Goal: Task Accomplishment & Management: Manage account settings

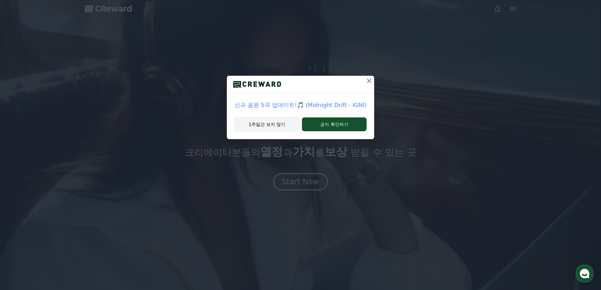
click at [278, 124] on button "1주일간 보지 않기" at bounding box center [266, 124] width 65 height 15
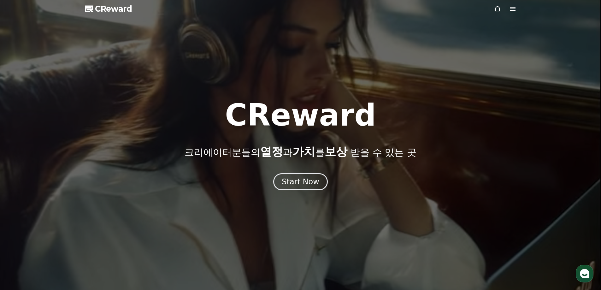
click at [293, 198] on div at bounding box center [300, 145] width 601 height 290
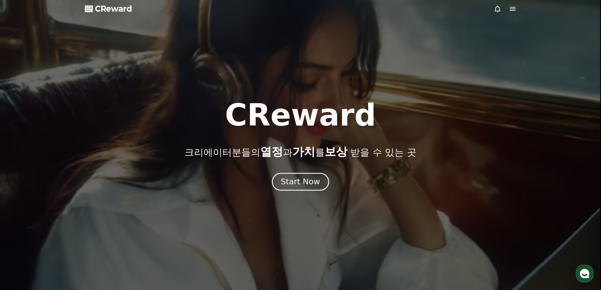
click at [299, 186] on div "Start Now" at bounding box center [300, 181] width 39 height 11
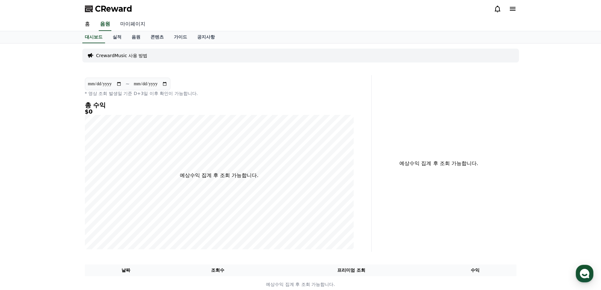
click at [131, 26] on link "마이페이지" at bounding box center [132, 24] width 35 height 13
select select "**********"
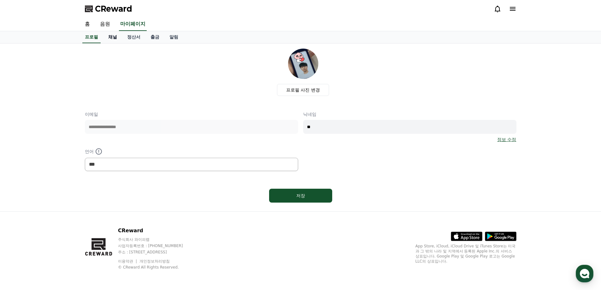
click at [111, 36] on link "채널" at bounding box center [112, 37] width 19 height 12
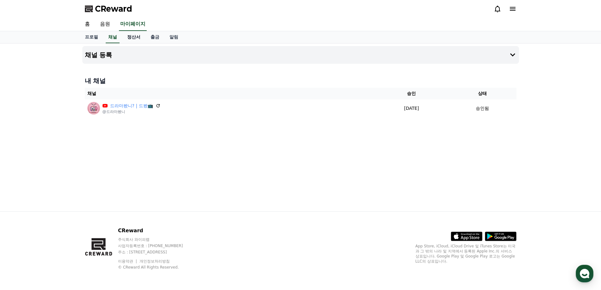
click at [132, 37] on link "정산서" at bounding box center [133, 37] width 23 height 12
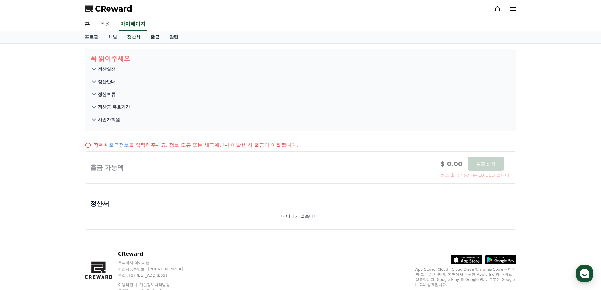
click at [146, 34] on link "출금" at bounding box center [154, 37] width 19 height 12
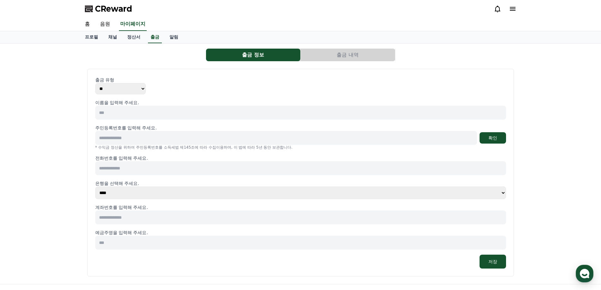
click at [123, 8] on span "CReward" at bounding box center [113, 9] width 37 height 10
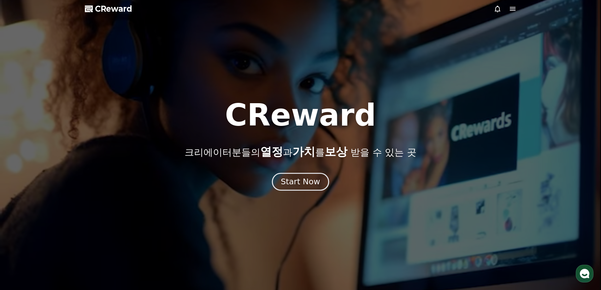
click at [302, 186] on div "Start Now" at bounding box center [300, 181] width 39 height 11
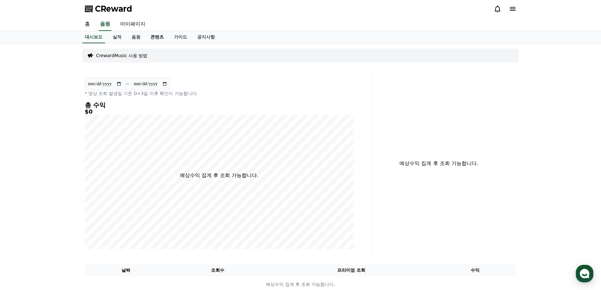
click at [161, 40] on link "콘텐츠" at bounding box center [156, 37] width 23 height 12
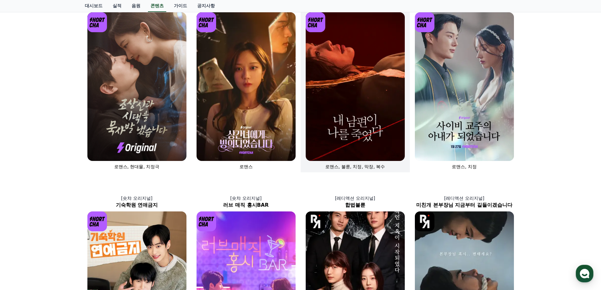
scroll to position [17, 0]
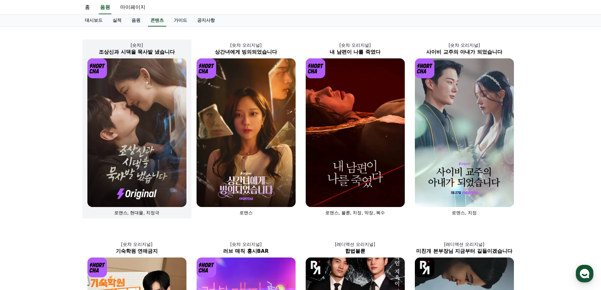
click at [127, 117] on img at bounding box center [136, 132] width 99 height 148
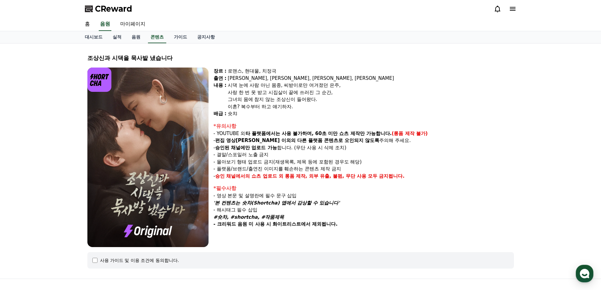
select select
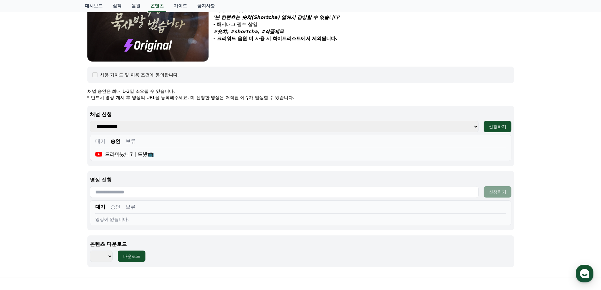
scroll to position [189, 0]
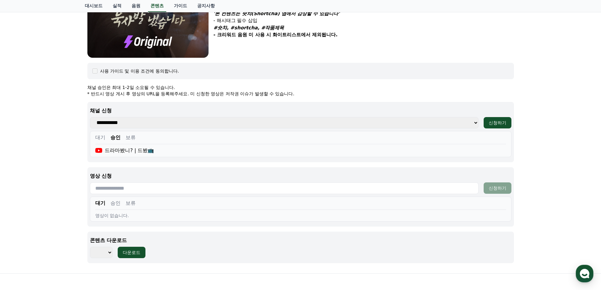
click at [98, 137] on button "대기" at bounding box center [100, 138] width 10 height 8
click at [120, 138] on div "대기 승인 보류" at bounding box center [300, 139] width 410 height 10
click at [129, 139] on button "보류" at bounding box center [130, 138] width 10 height 8
click at [153, 125] on select "**********" at bounding box center [284, 122] width 388 height 11
click at [212, 110] on p "채널 신청" at bounding box center [300, 111] width 421 height 8
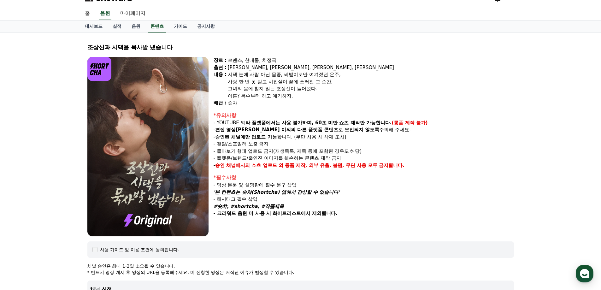
scroll to position [0, 0]
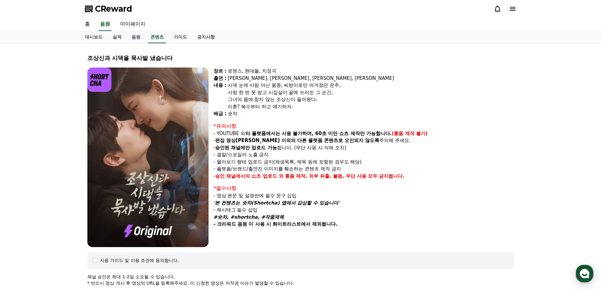
click at [380, 74] on div "로맨스, 현대물, 치정극" at bounding box center [371, 70] width 286 height 7
click at [218, 8] on div "CReward" at bounding box center [300, 9] width 441 height 18
click at [284, 44] on div "조상신과 시댁을 묵사발 냈습니다 장르 : 로맨스, 현대물, 치정극 출연 : 최윤정, 정시현, 신영찬, 송경아 내용 : 시댁 눈에 사람 아닌 몸…" at bounding box center [300, 253] width 441 height 419
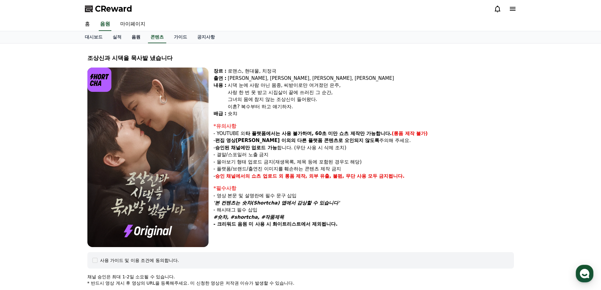
click at [141, 35] on link "음원" at bounding box center [135, 37] width 19 height 12
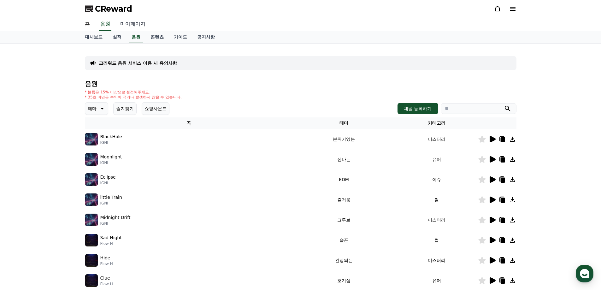
click at [130, 27] on link "마이페이지" at bounding box center [132, 24] width 35 height 13
select select "**********"
